Goal: Task Accomplishment & Management: Use online tool/utility

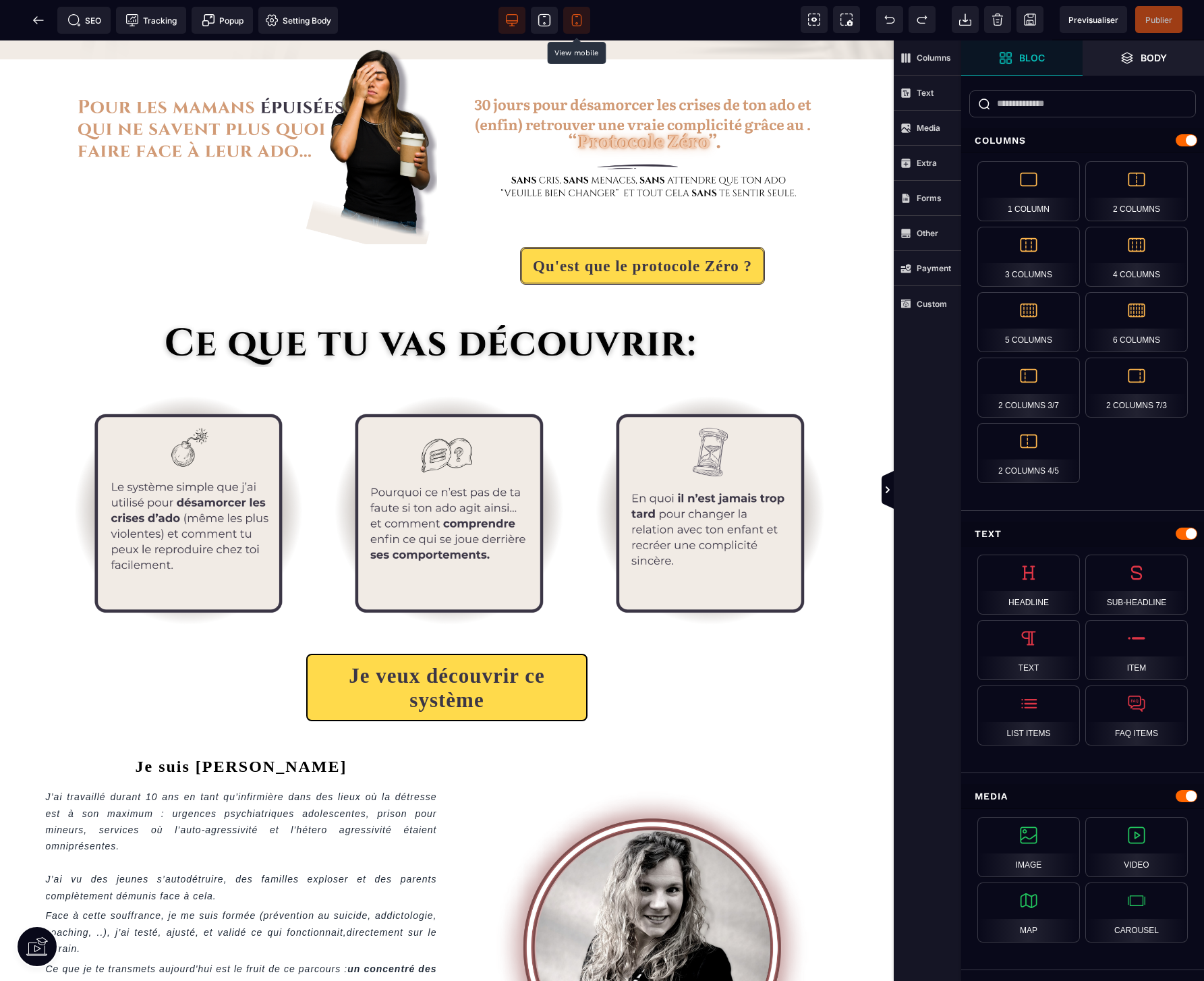
click at [578, 26] on icon at bounding box center [576, 21] width 9 height 12
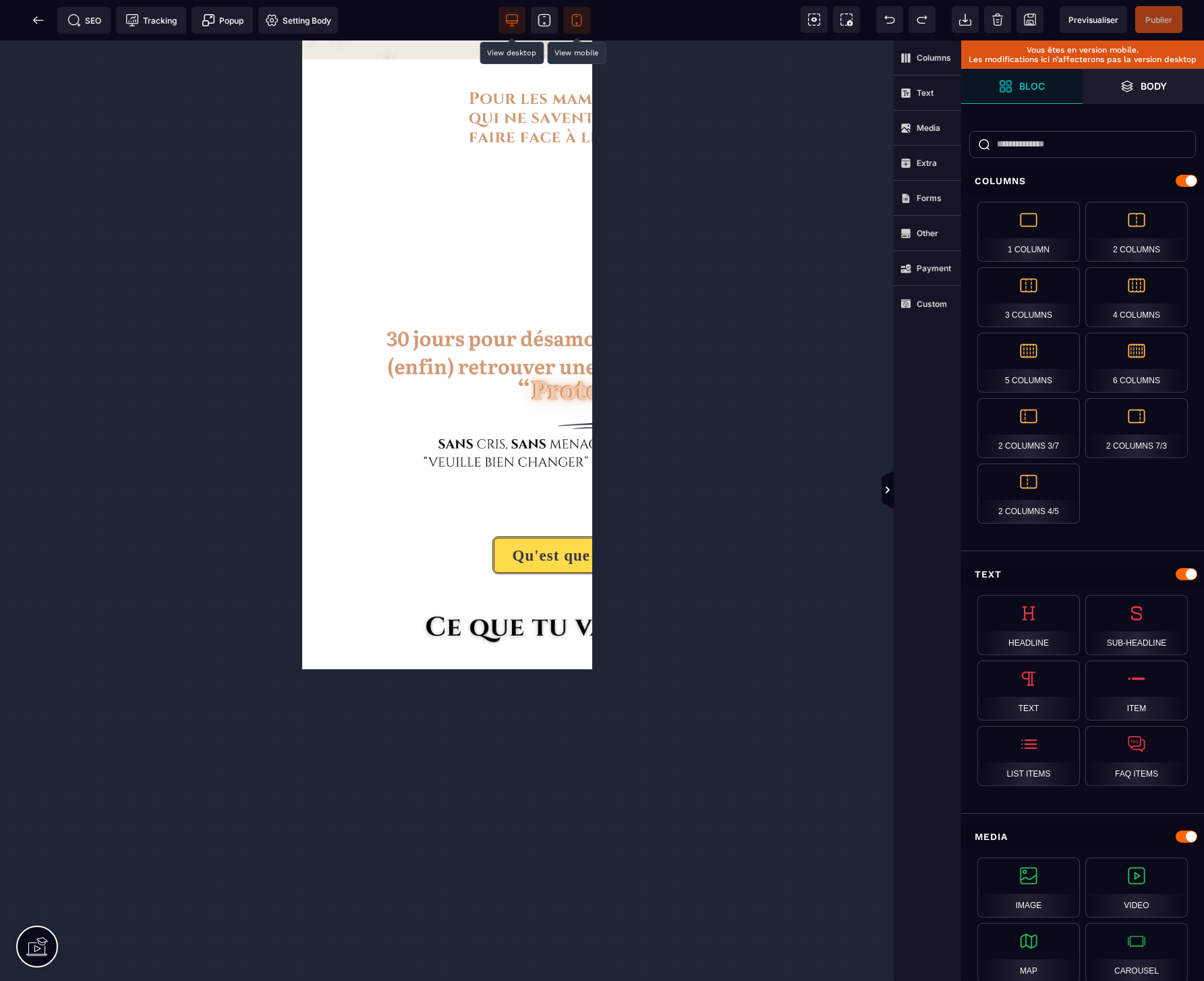
click at [512, 21] on icon at bounding box center [512, 21] width 12 height 0
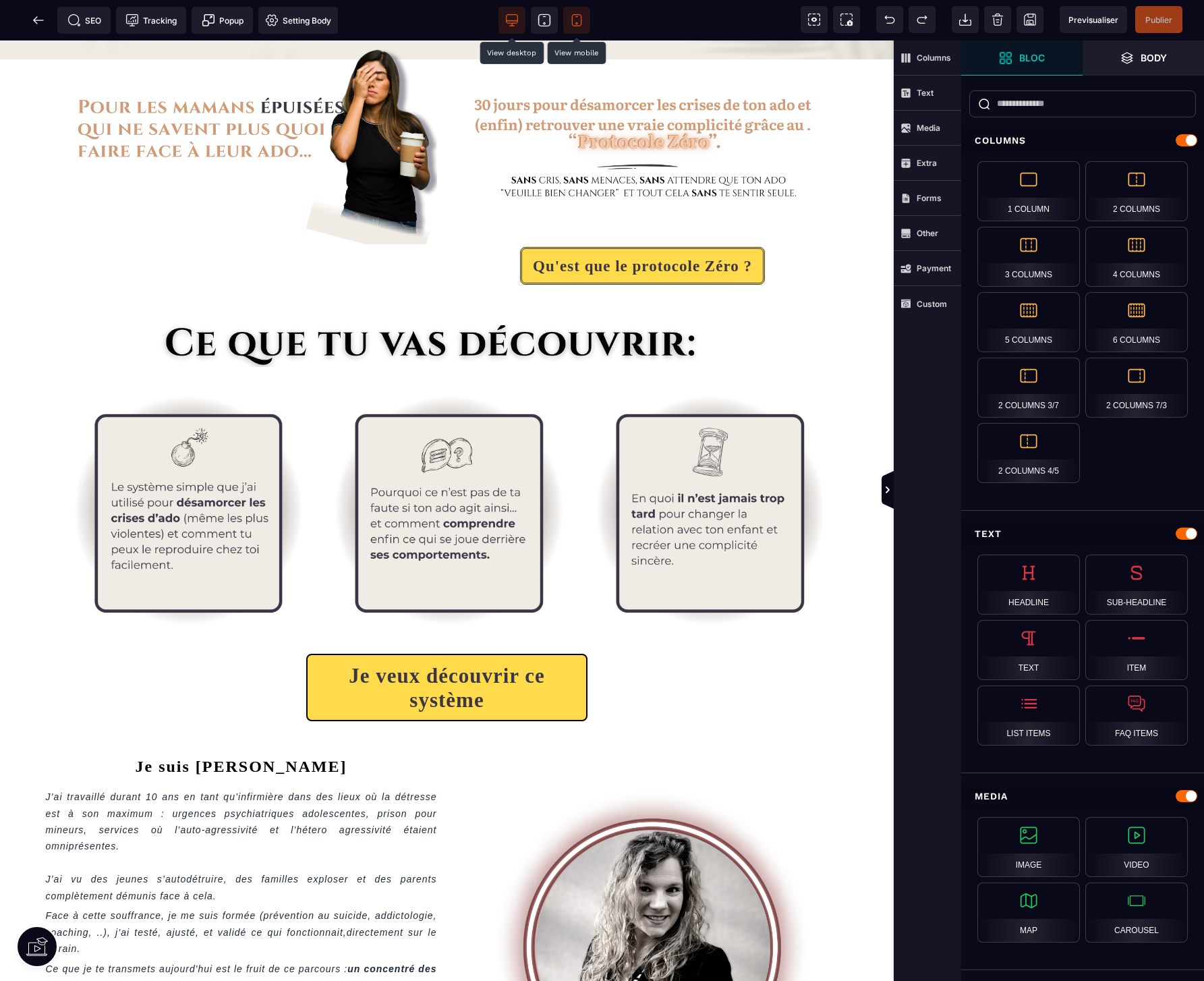
click at [592, 19] on div at bounding box center [547, 20] width 97 height 27
click at [581, 19] on icon at bounding box center [576, 21] width 9 height 12
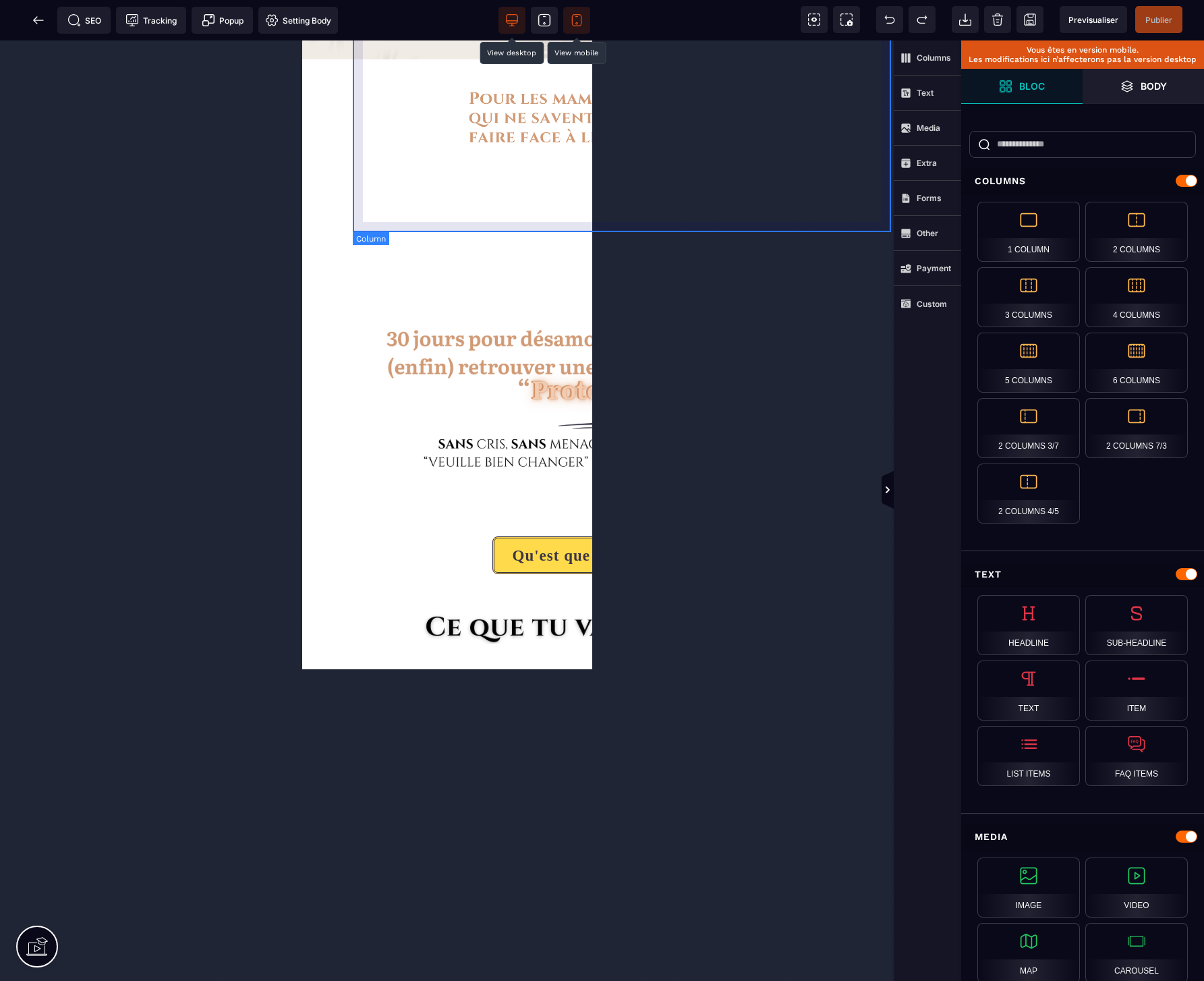
click at [446, 125] on div at bounding box center [620, 129] width 538 height 207
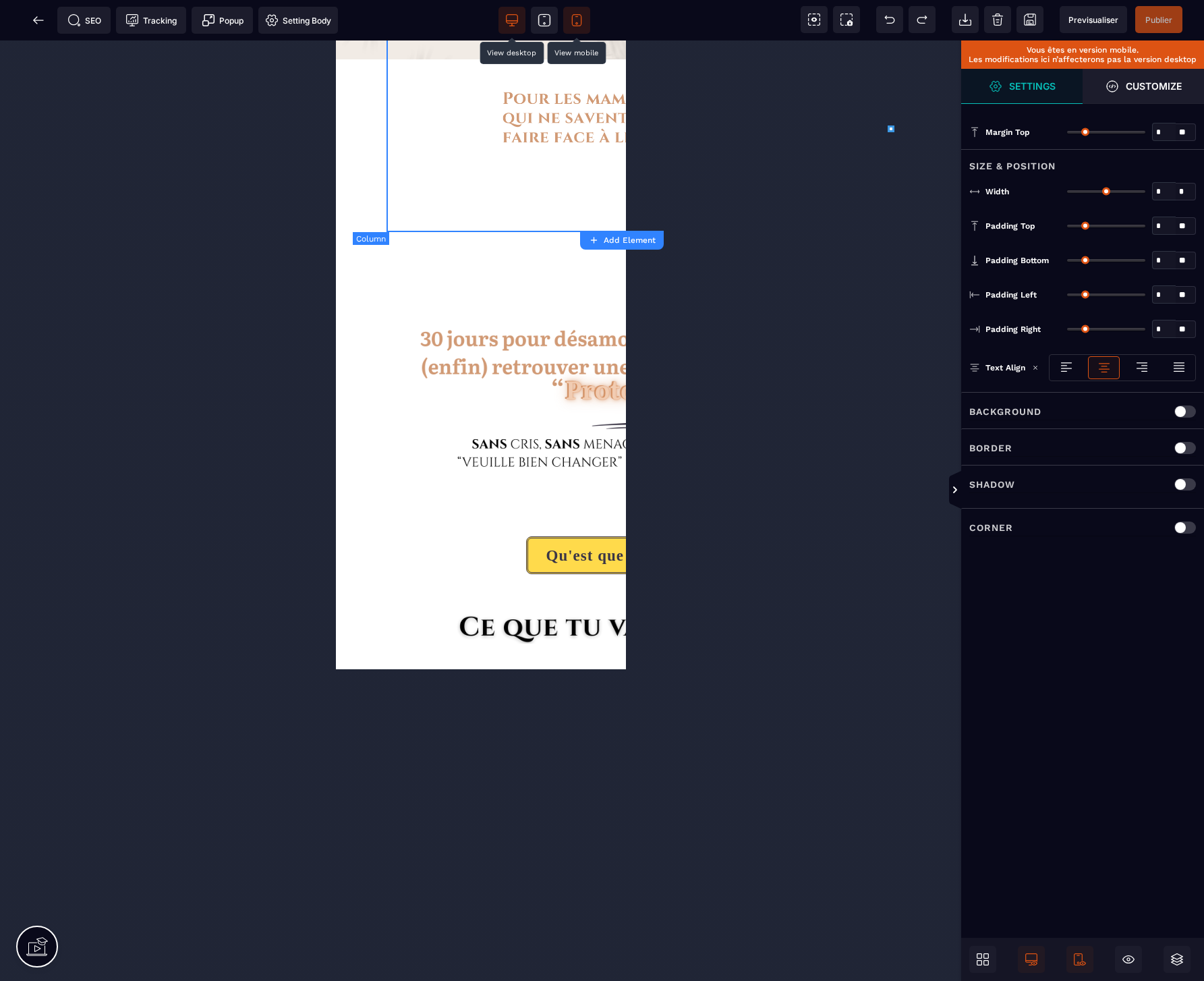
type input "*"
type input "**"
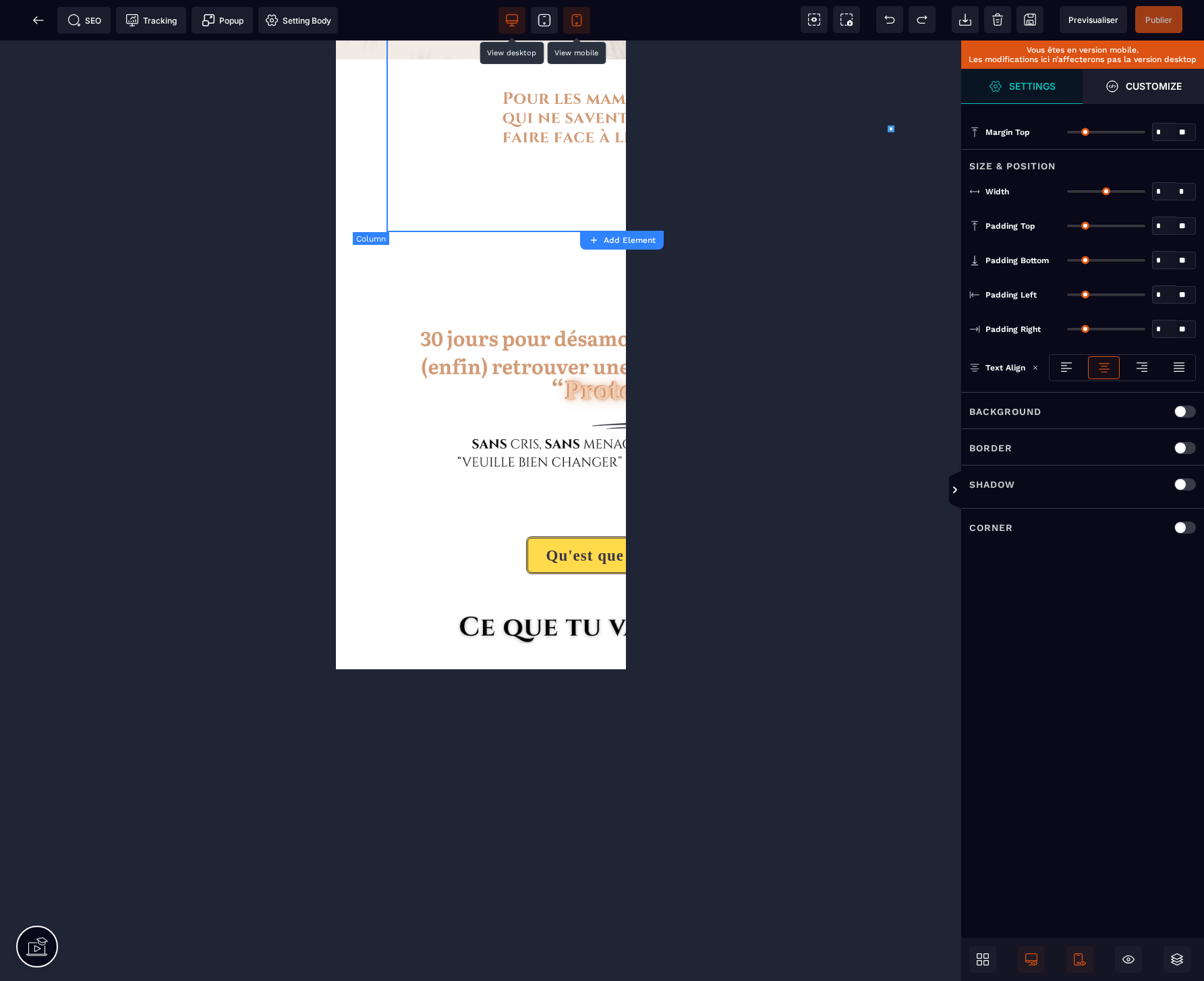
type input "**"
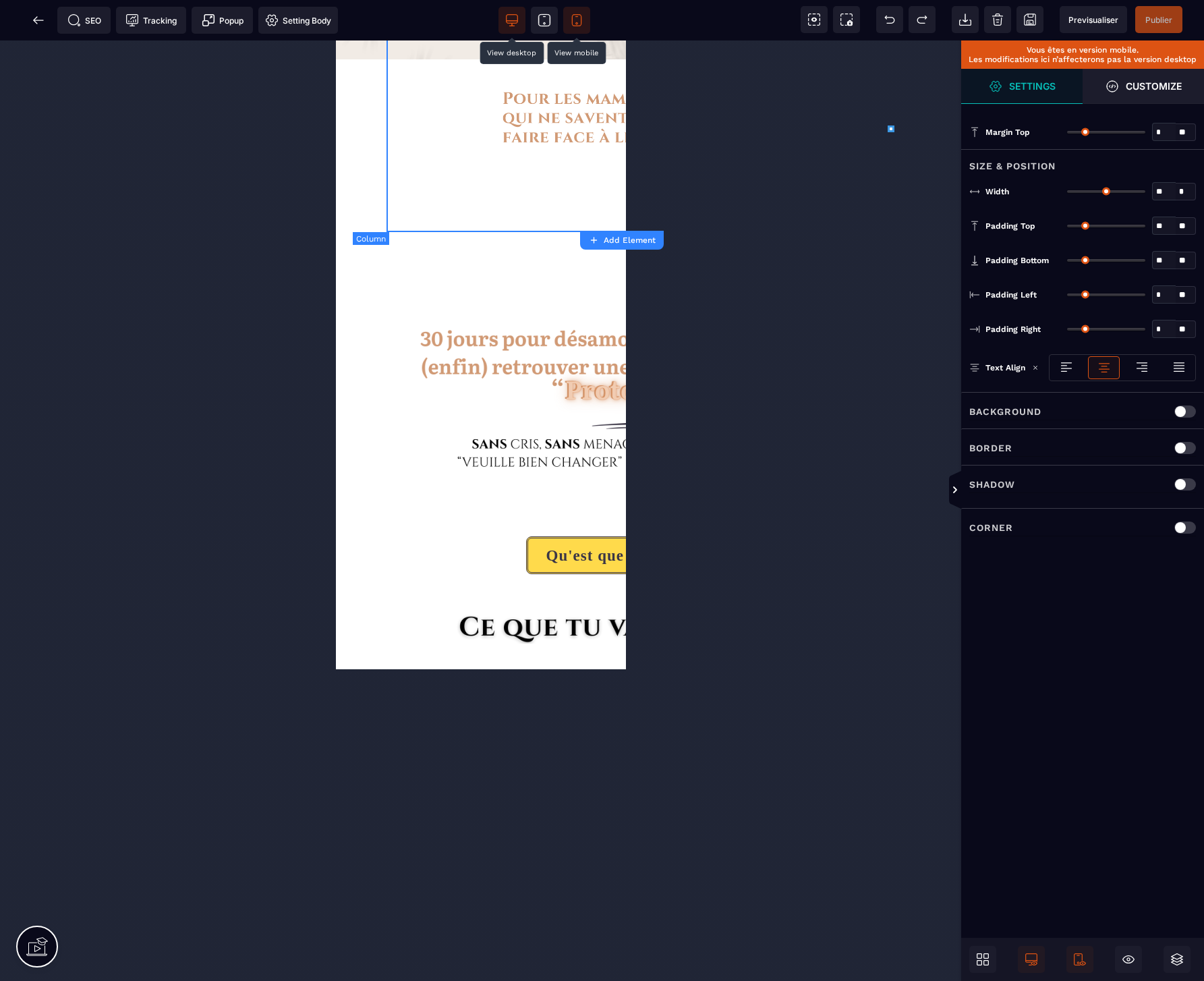
type input "**"
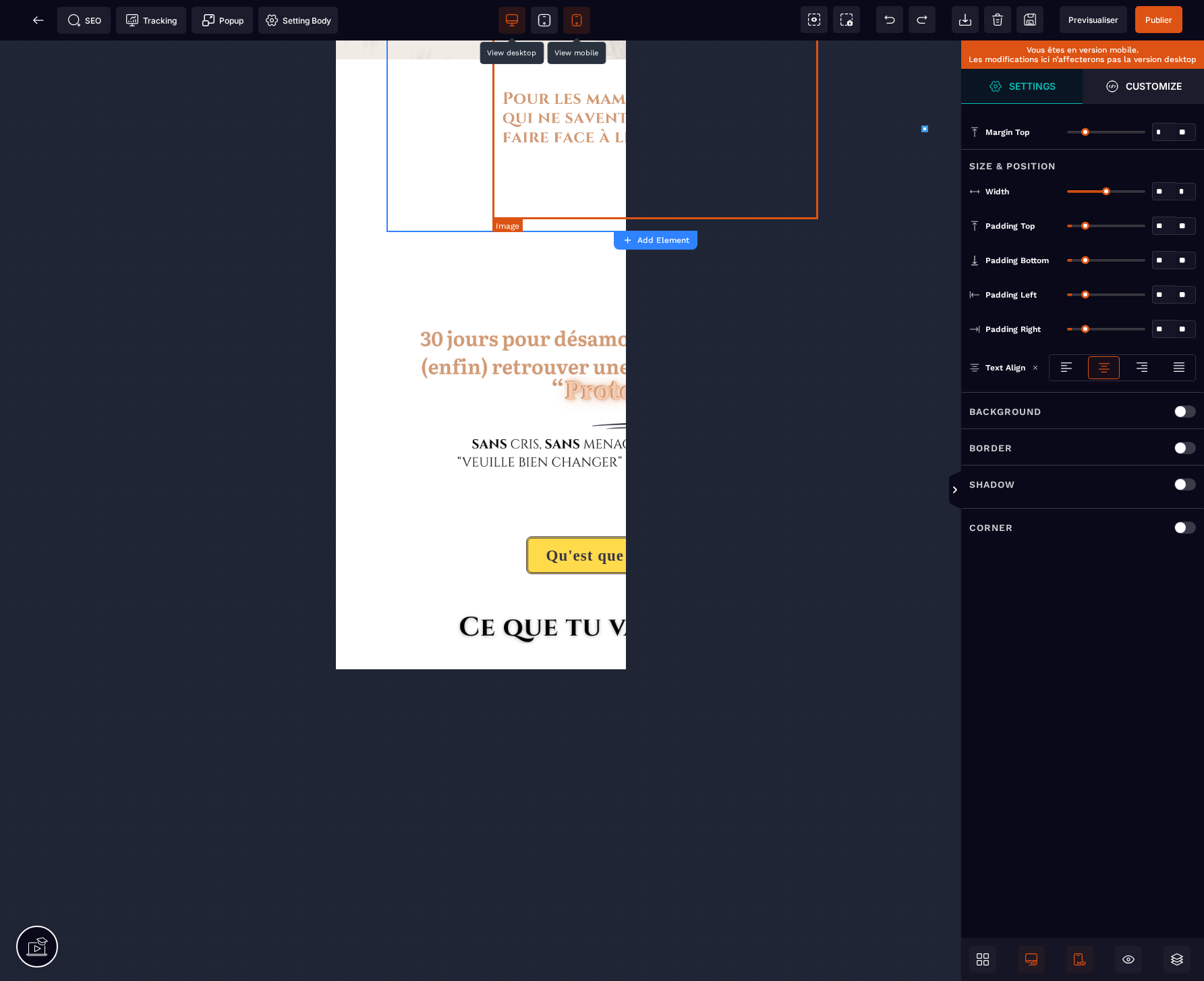
click at [559, 97] on img at bounding box center [655, 128] width 327 height 184
select select
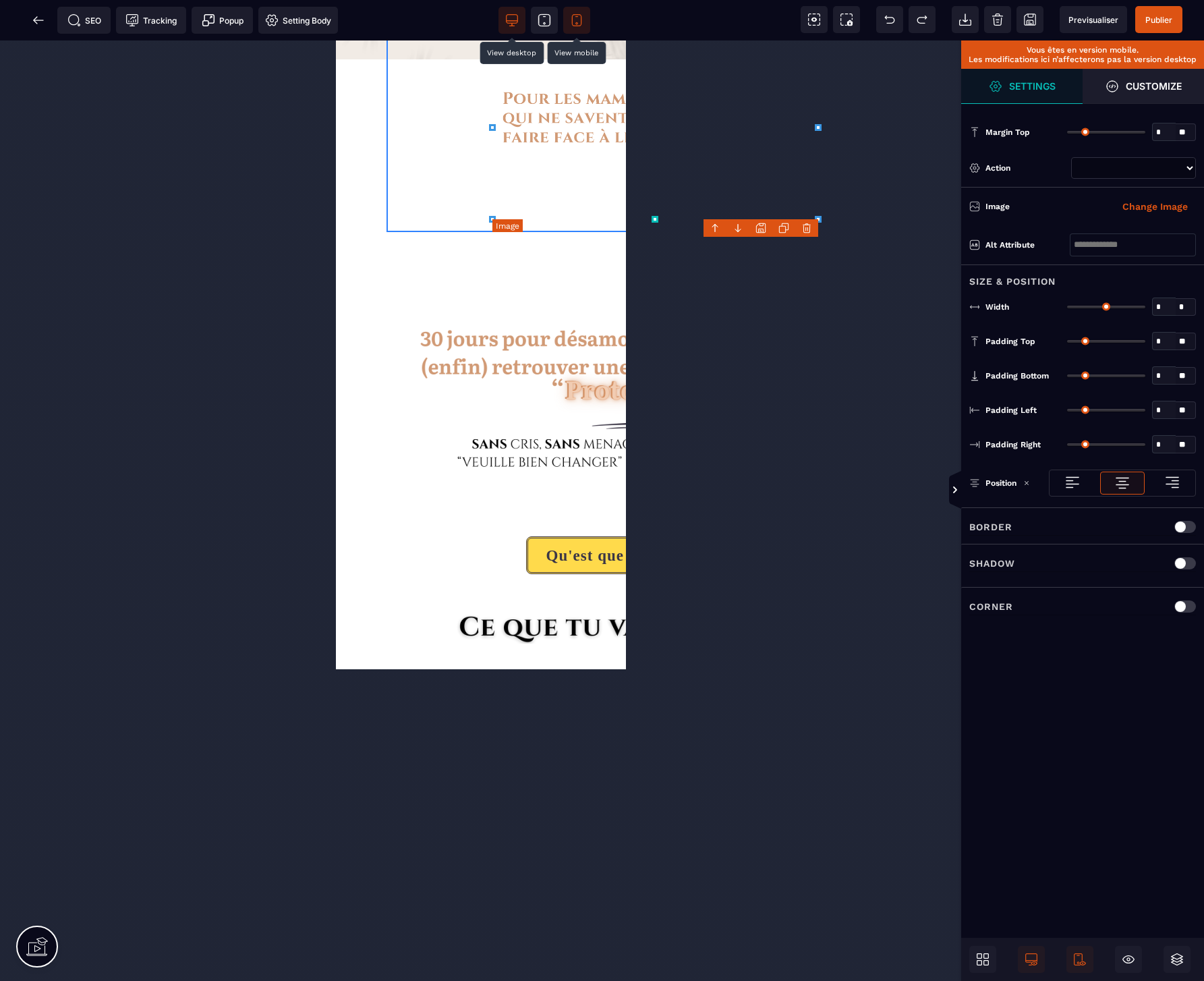
type input "*"
type input "**"
type input "*"
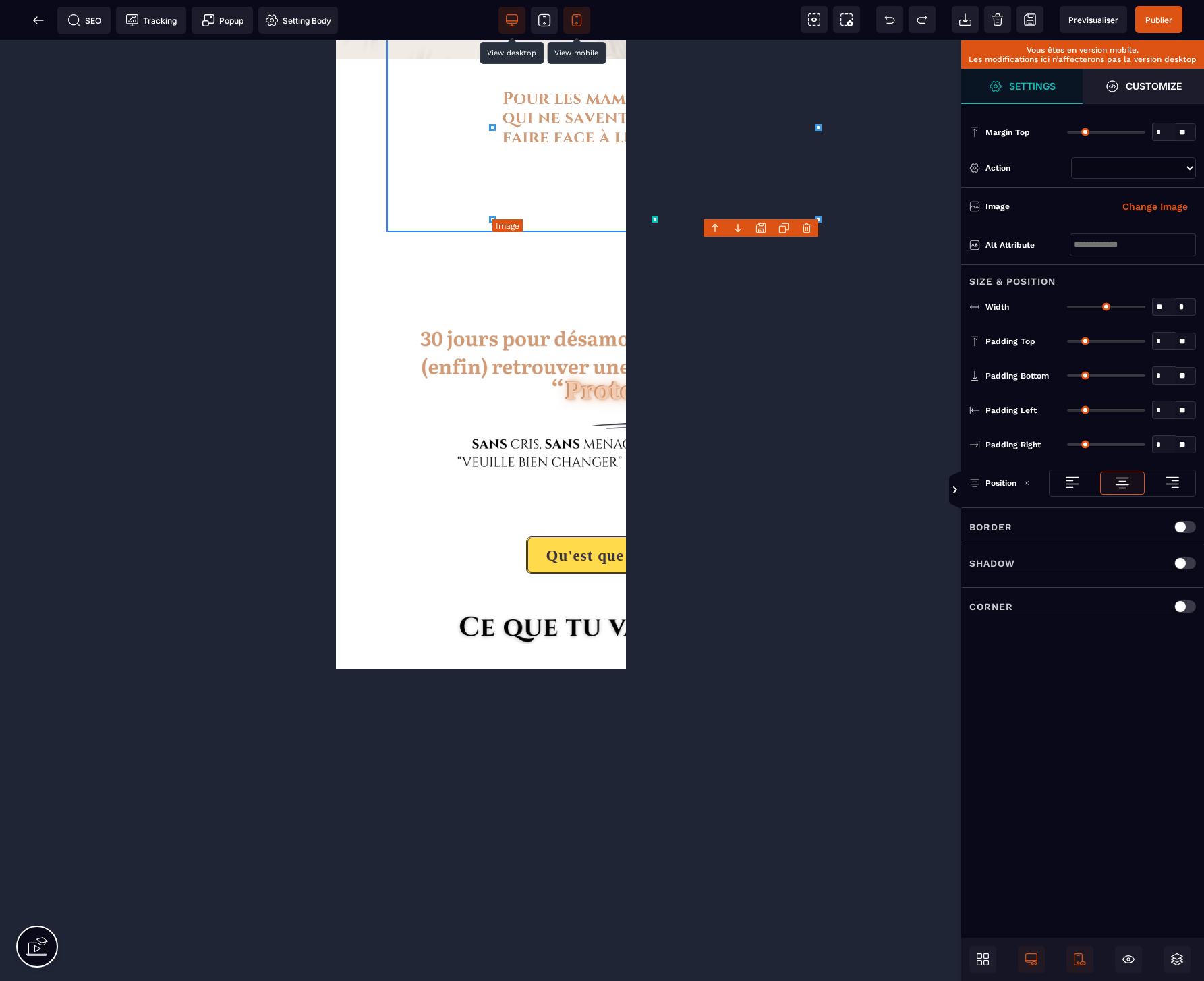
type input "*"
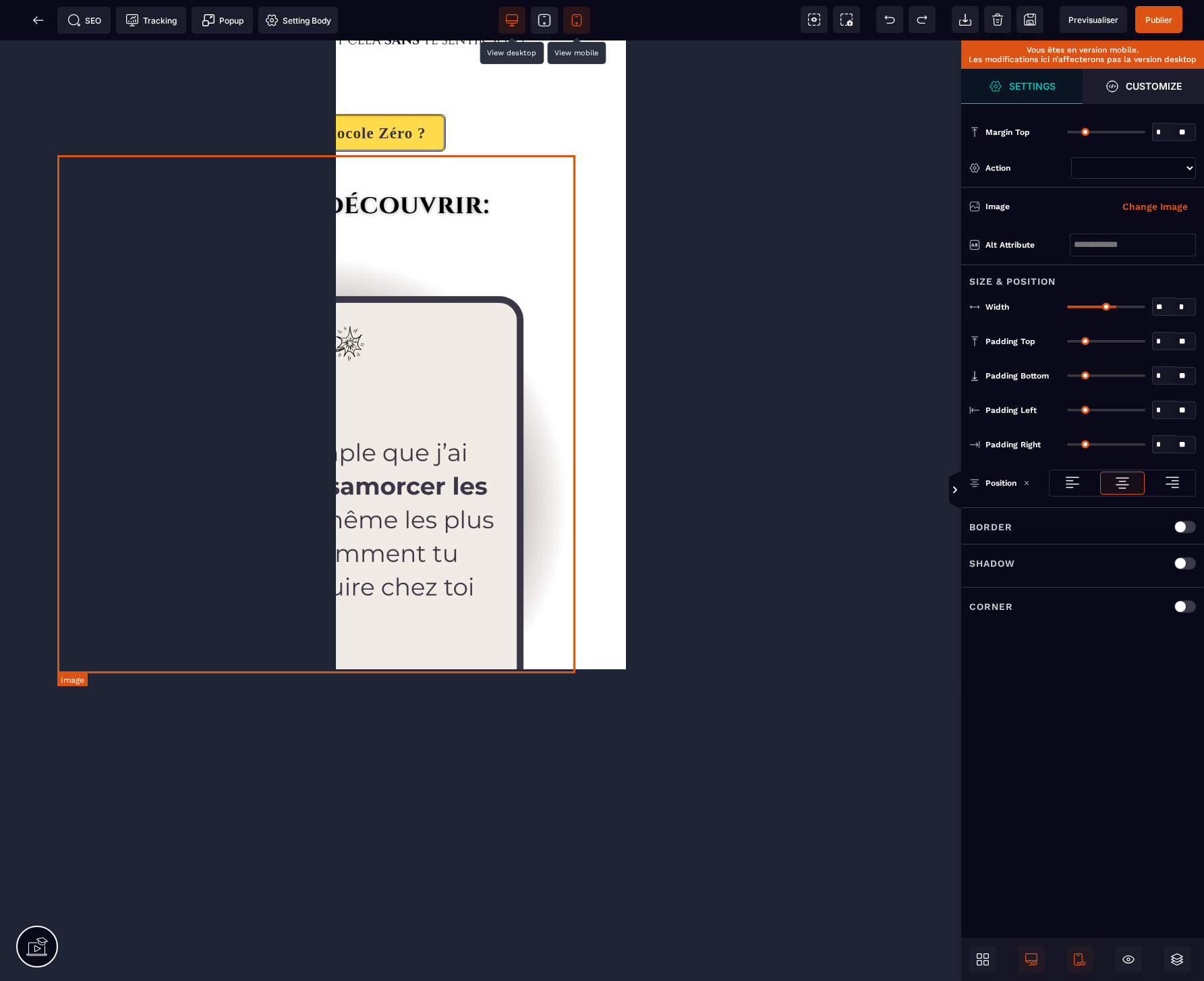
scroll to position [669, 339]
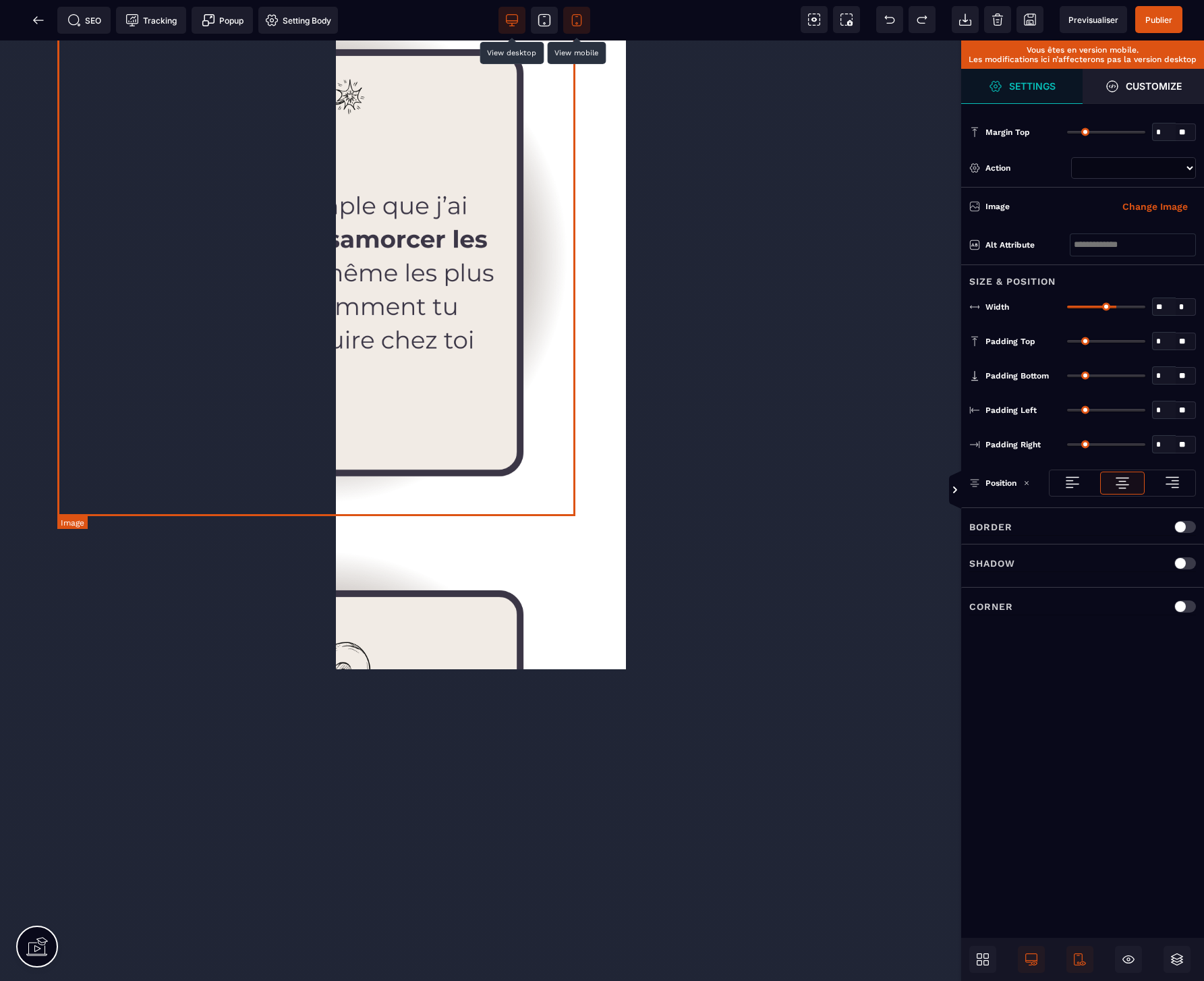
click at [513, 244] on img at bounding box center [315, 256] width 518 height 518
select select
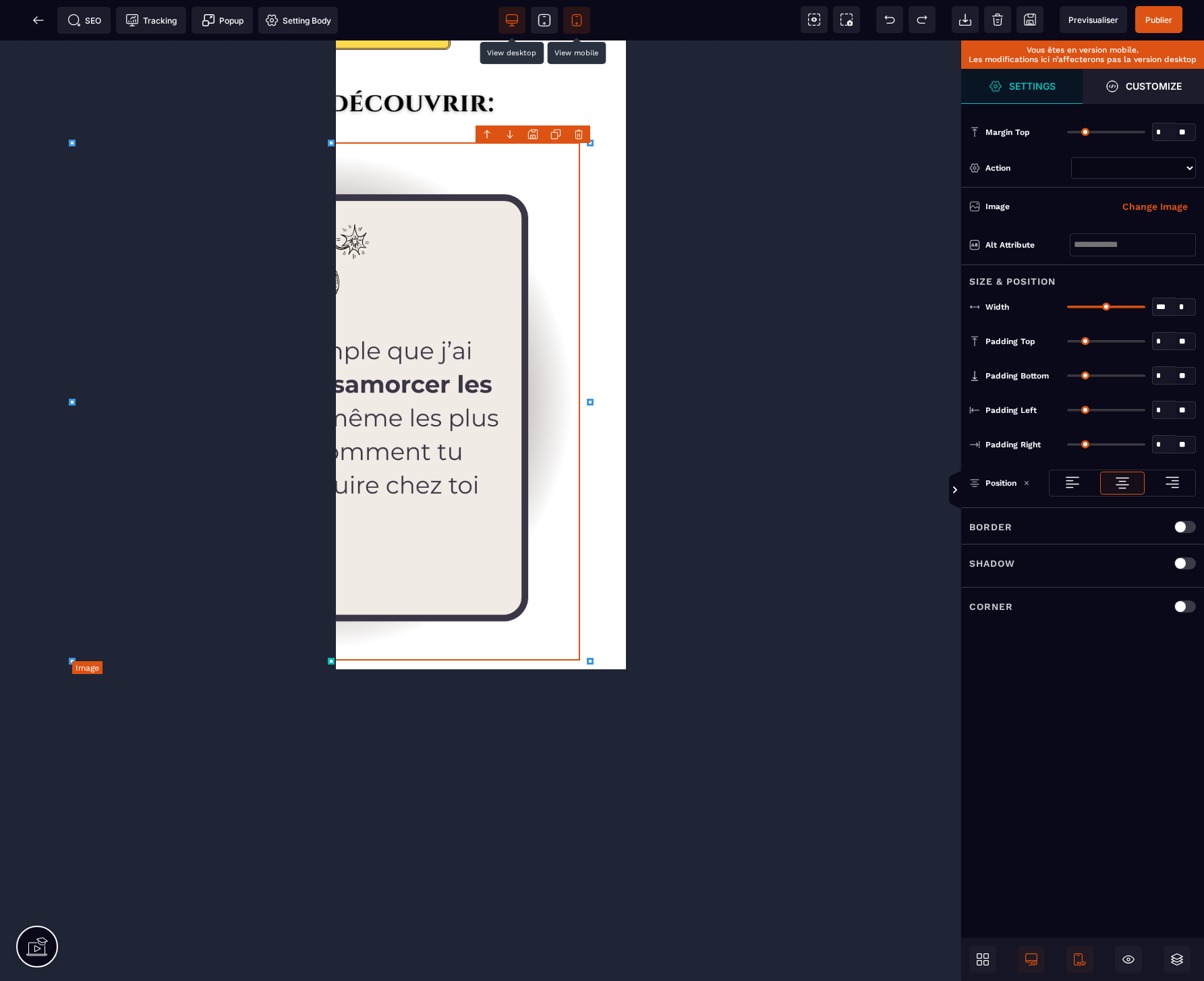
scroll to position [524, 339]
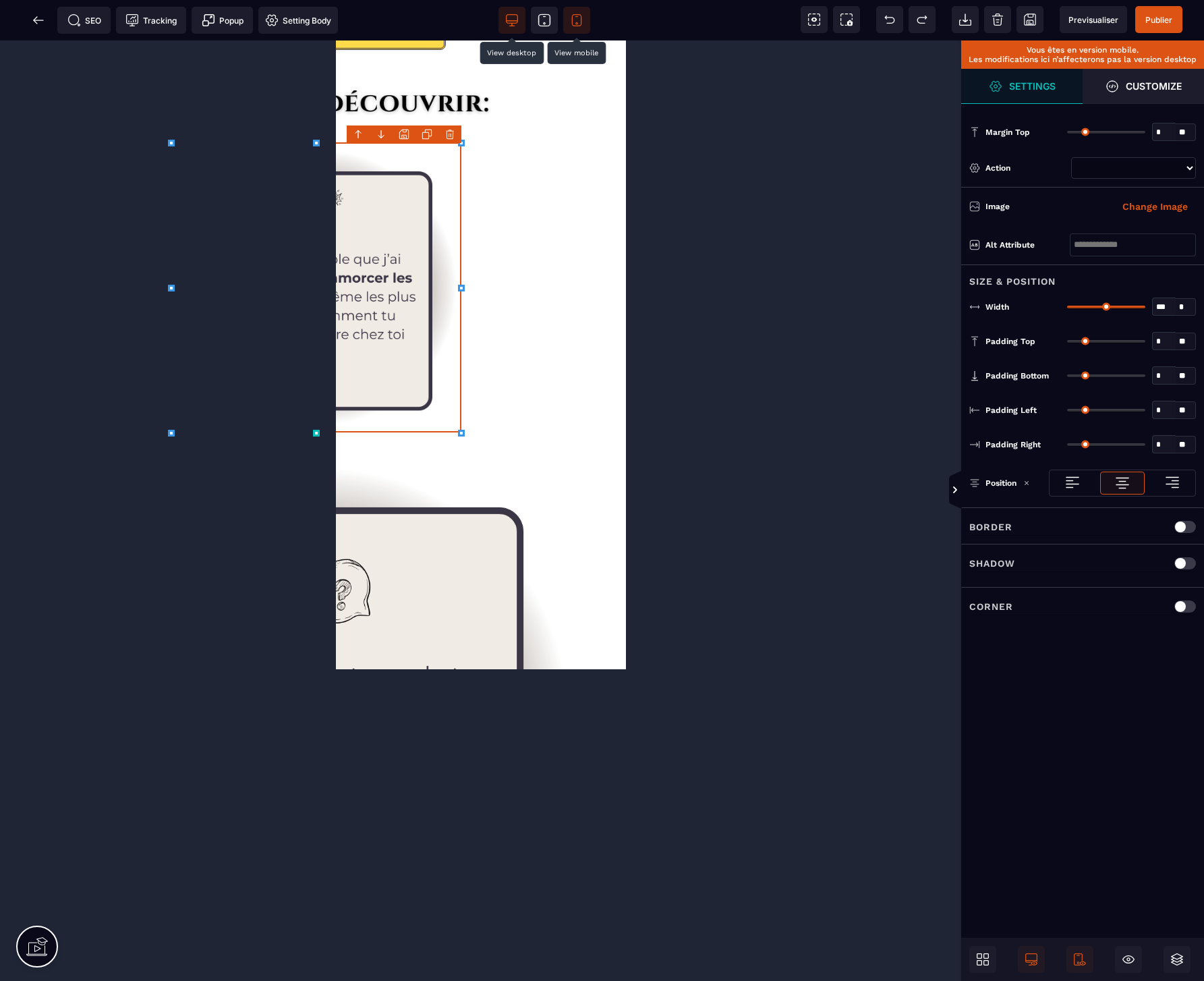
click at [556, 400] on div "B I U S A ******* Image" at bounding box center [480, 511] width 961 height 941
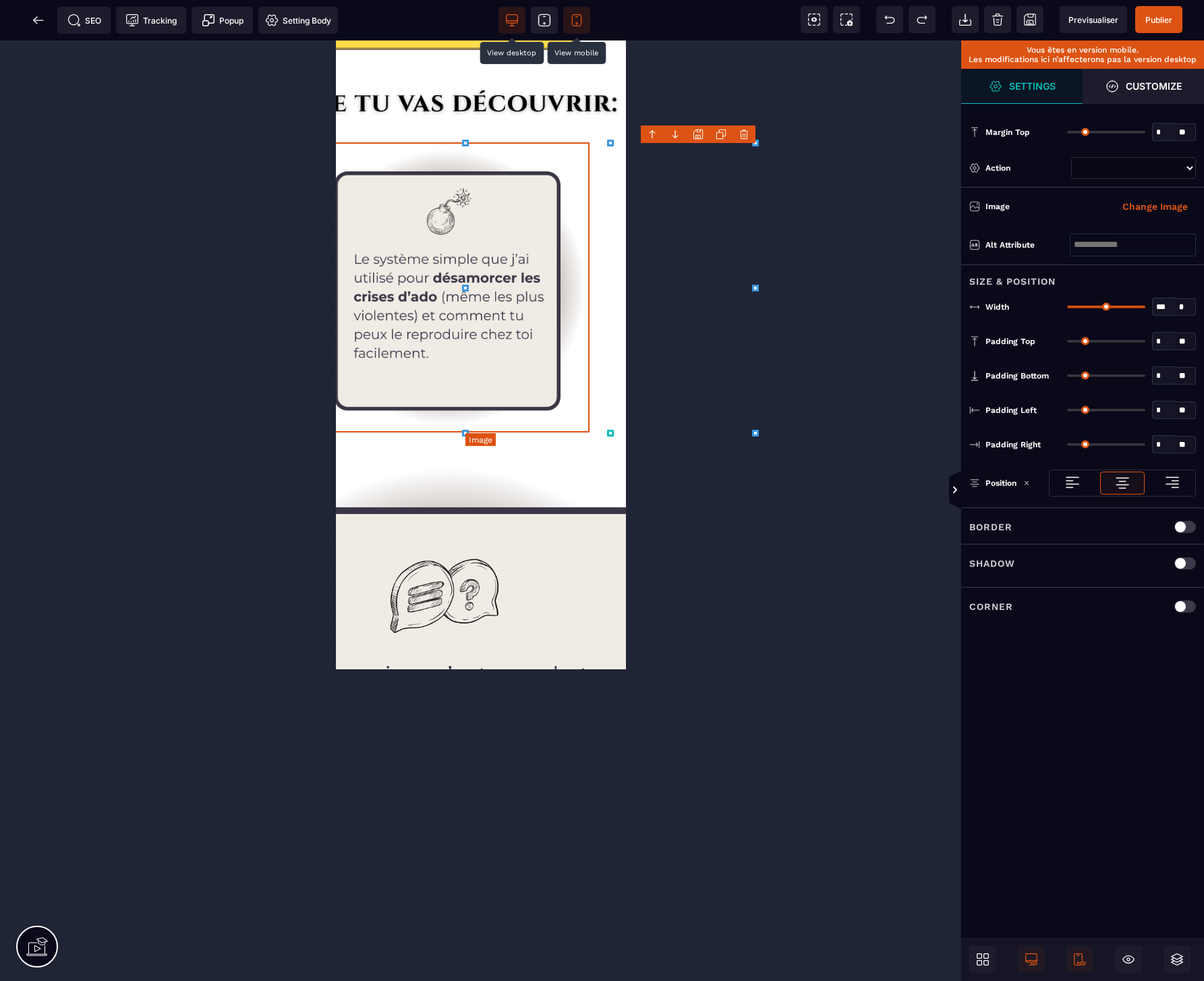
scroll to position [524, 229]
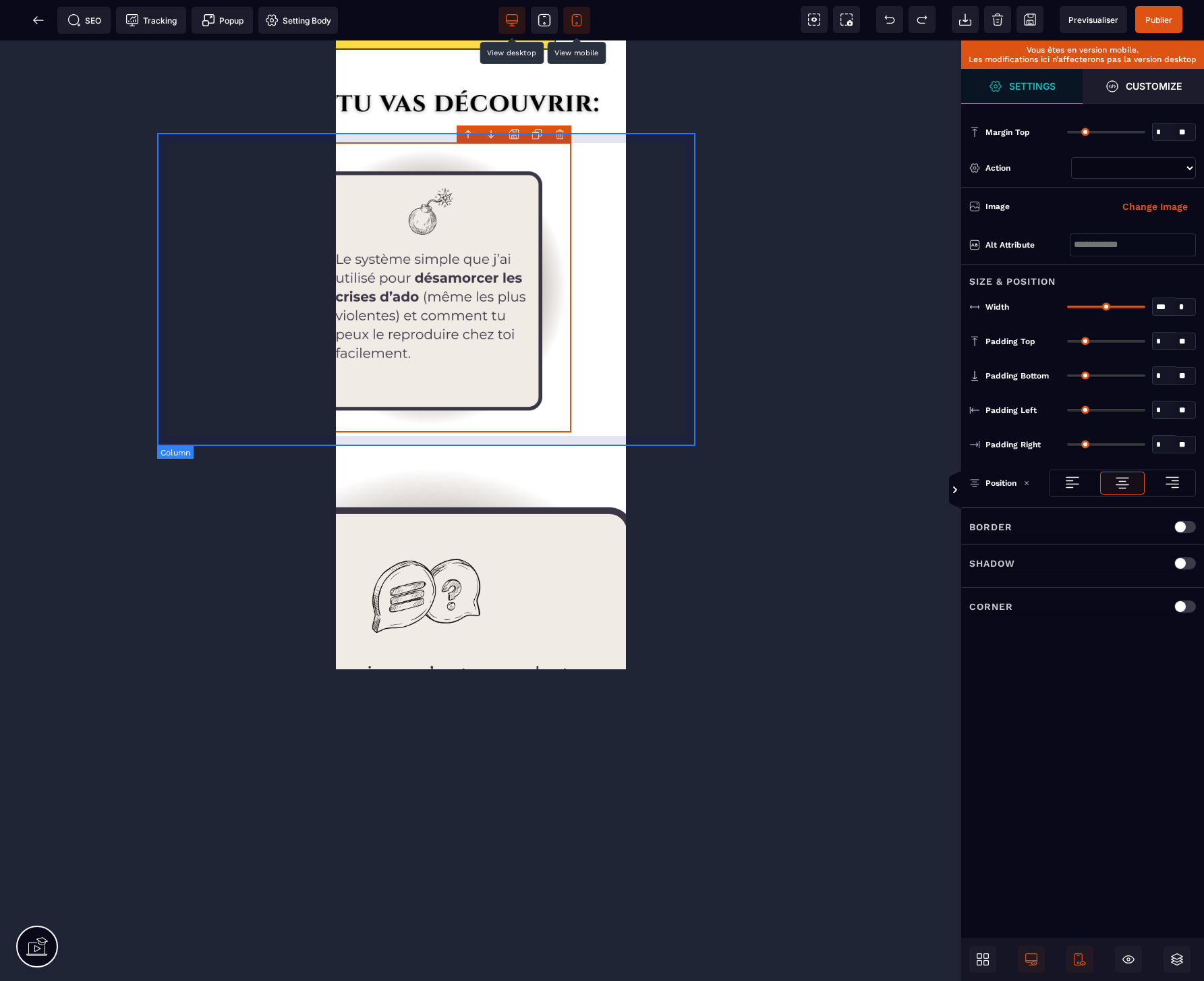
click at [607, 210] on div at bounding box center [425, 288] width 538 height 313
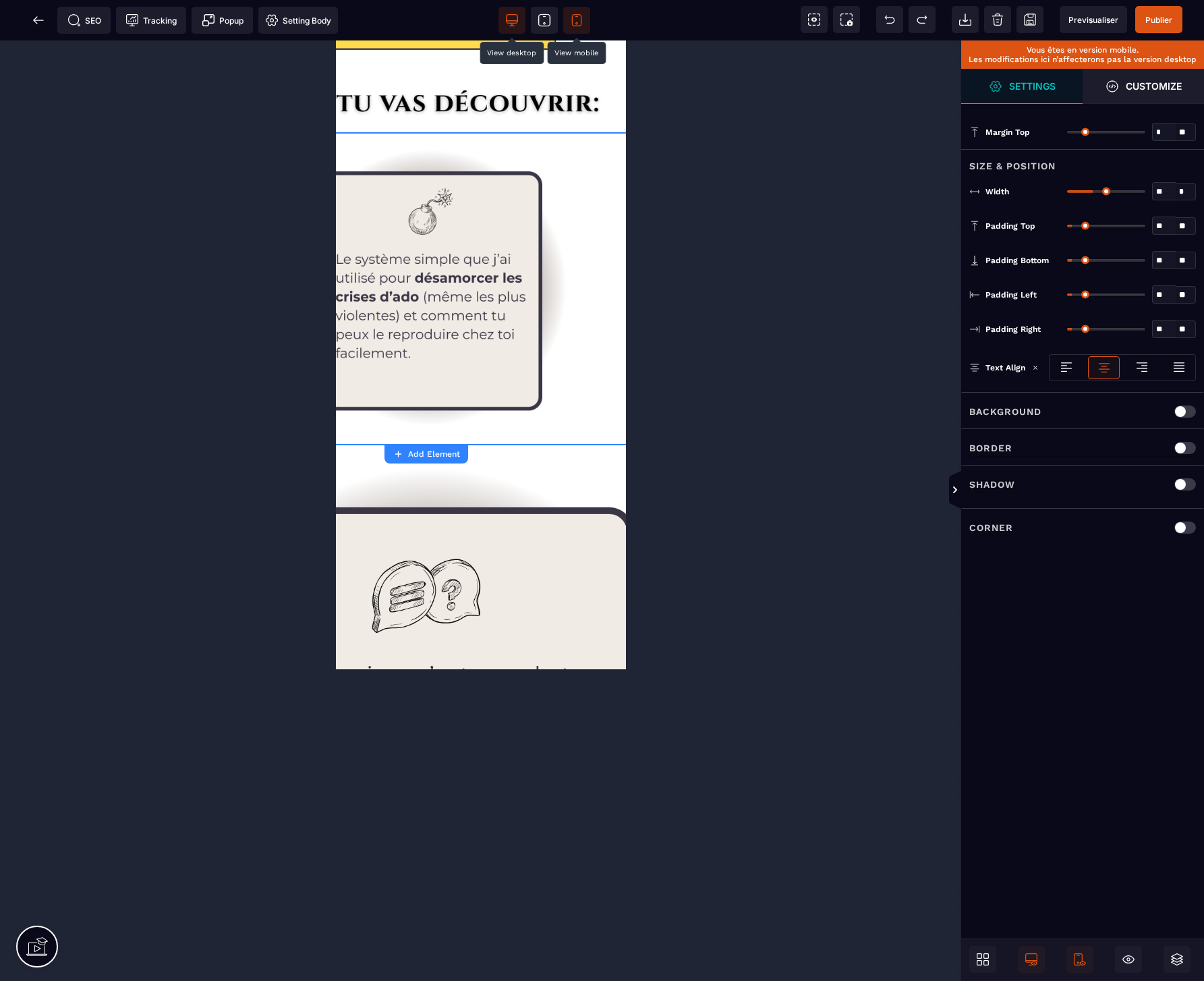
click at [510, 17] on icon at bounding box center [512, 20] width 13 height 13
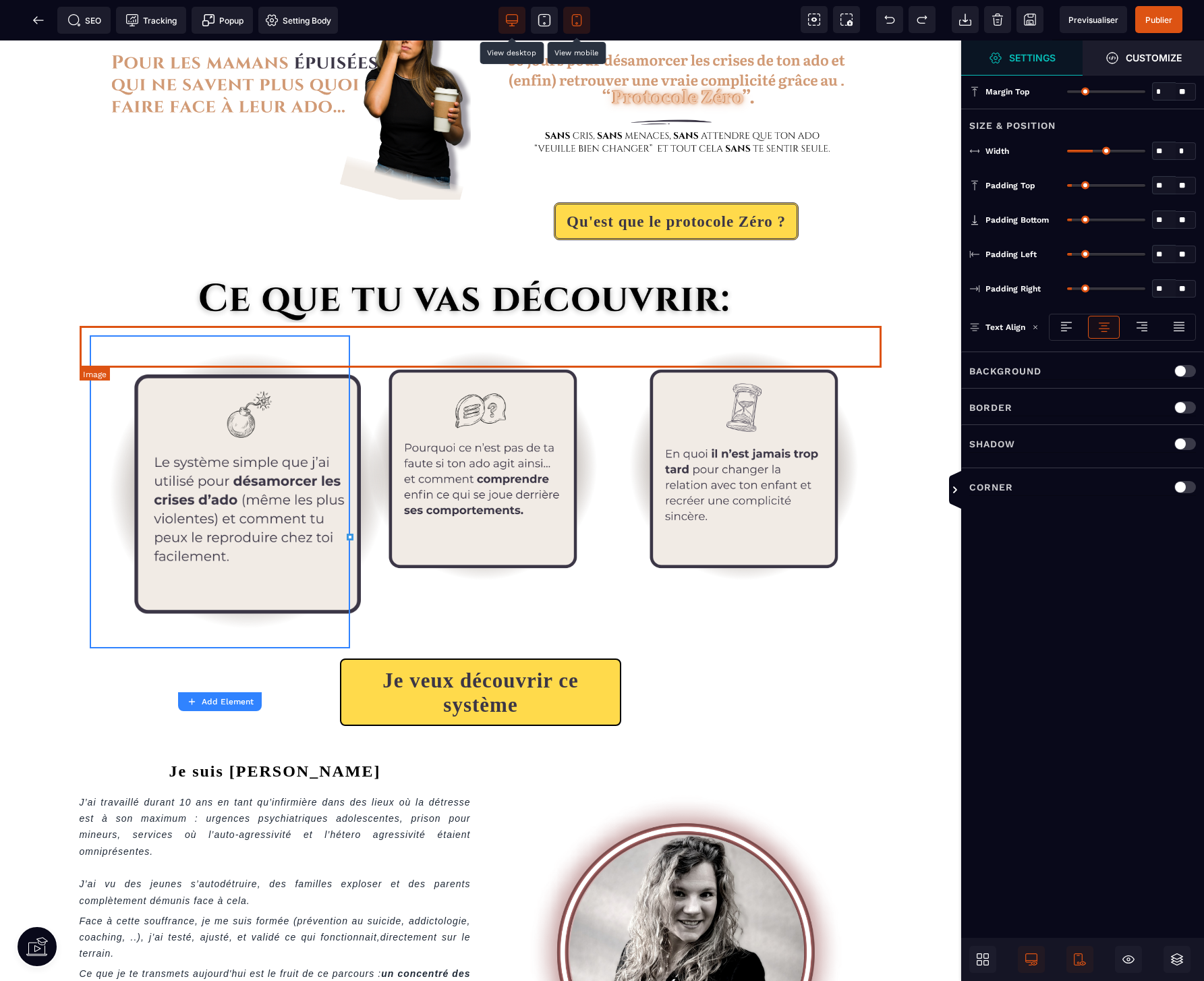
scroll to position [0, 0]
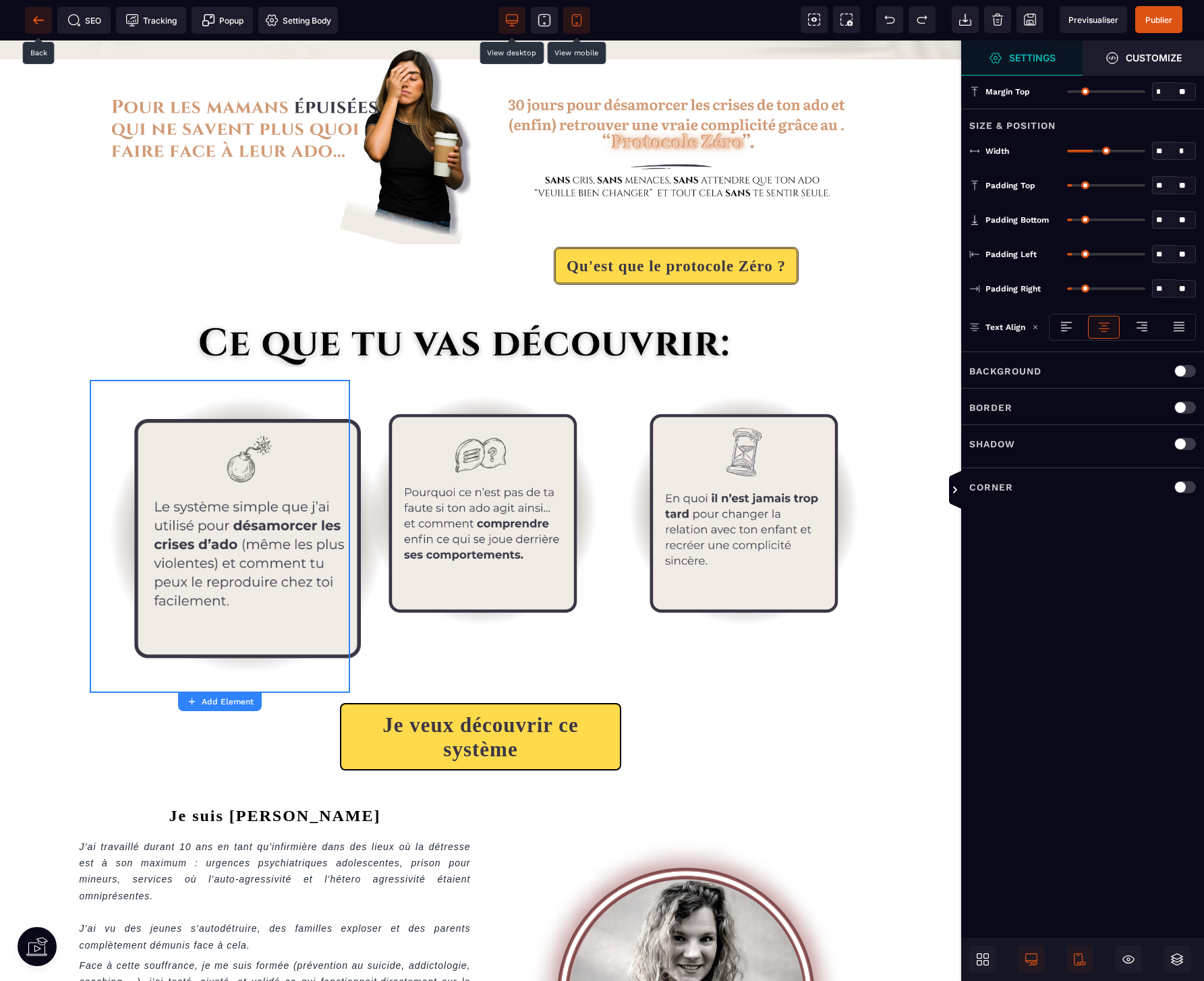
click at [34, 17] on icon at bounding box center [39, 20] width 13 height 13
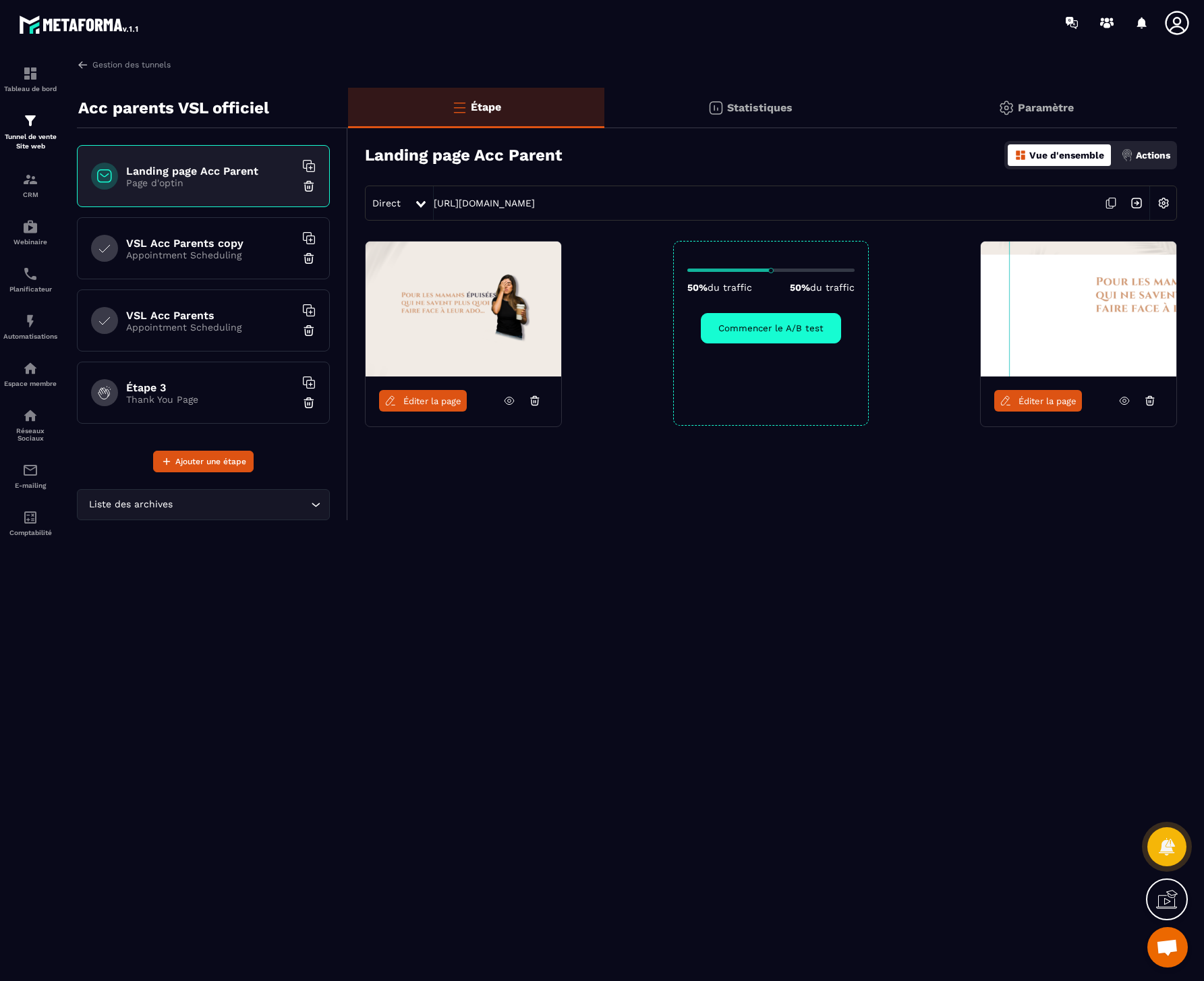
click at [1031, 400] on span "Éditer la page" at bounding box center [1047, 401] width 58 height 10
